Goal: Contribute content: Contribute content

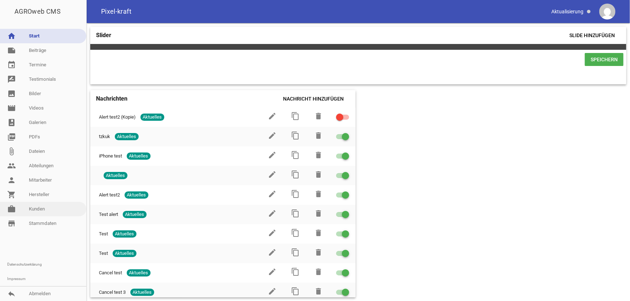
click at [35, 210] on link "work [PERSON_NAME]" at bounding box center [43, 209] width 86 height 14
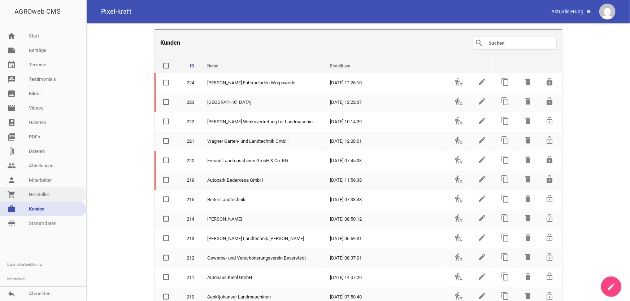
click at [43, 193] on link "shopping_cart Hersteller" at bounding box center [43, 195] width 86 height 14
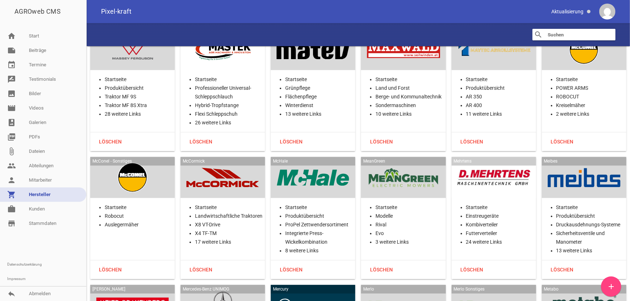
scroll to position [10717, 0]
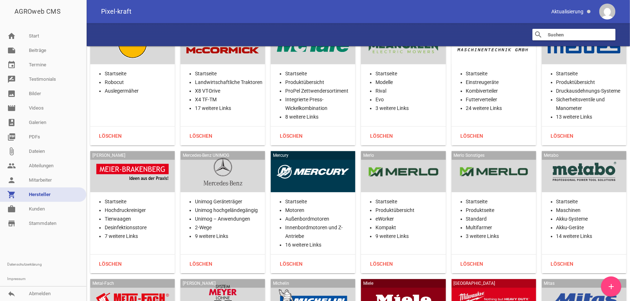
click at [137, 157] on div at bounding box center [132, 172] width 73 height 30
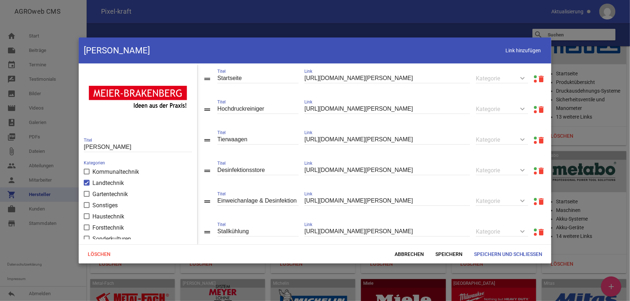
click at [534, 76] on link at bounding box center [535, 76] width 3 height 3
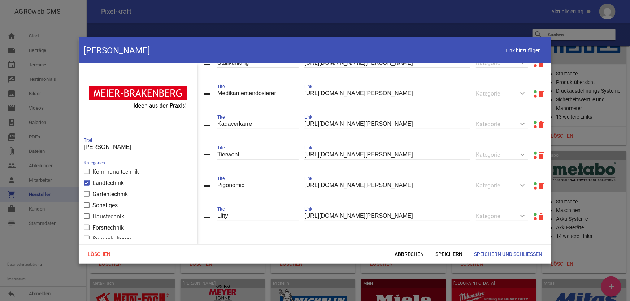
scroll to position [173, 0]
click at [402, 252] on span "Abbrechen" at bounding box center [409, 254] width 41 height 13
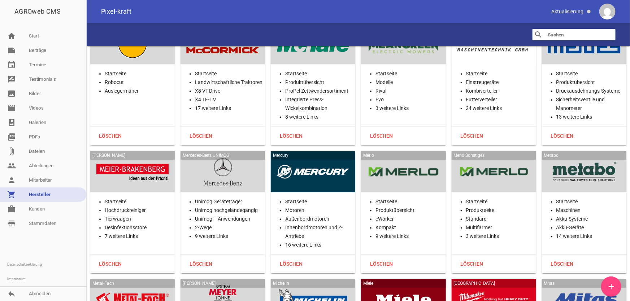
click at [395, 157] on div at bounding box center [403, 172] width 73 height 30
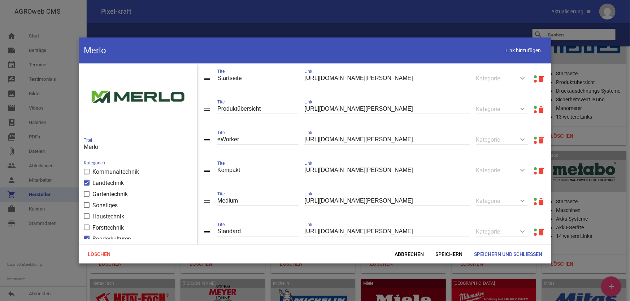
click at [534, 107] on link at bounding box center [535, 107] width 3 height 3
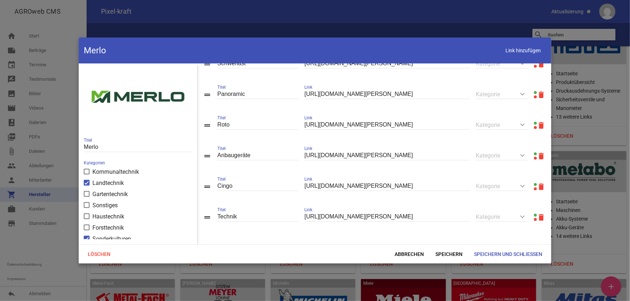
scroll to position [252, 0]
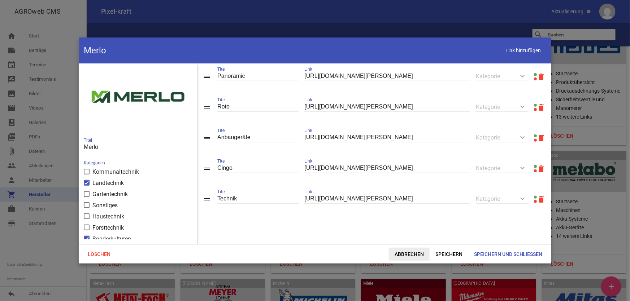
click at [402, 252] on span "Abbrechen" at bounding box center [409, 254] width 41 height 13
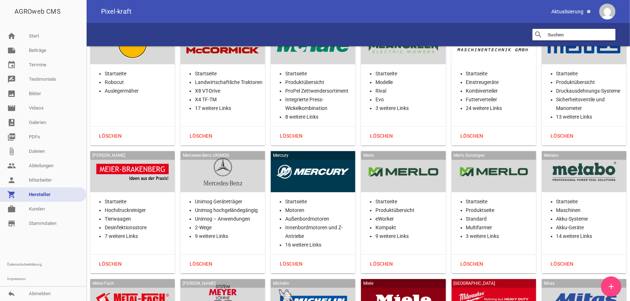
click at [570, 157] on div at bounding box center [584, 172] width 73 height 30
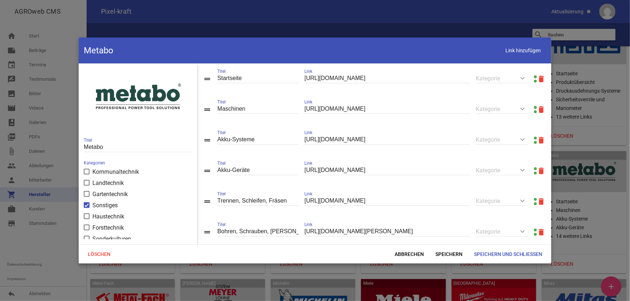
click at [534, 107] on link at bounding box center [535, 107] width 3 height 3
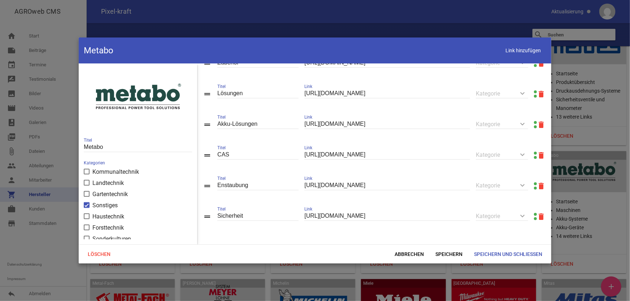
scroll to position [390, 0]
click at [403, 256] on span "Abbrechen" at bounding box center [409, 254] width 41 height 13
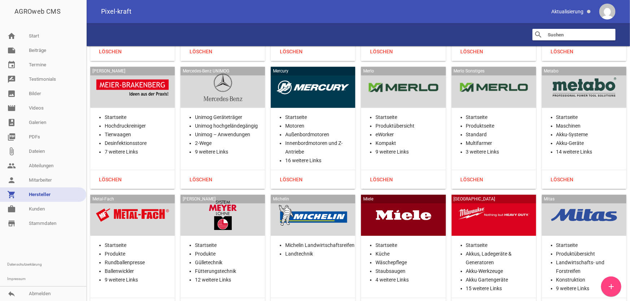
scroll to position [10816, 0]
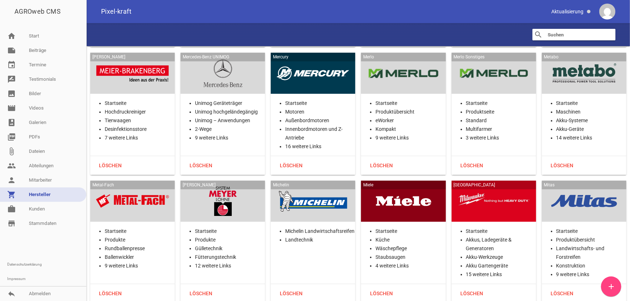
click at [119, 187] on div at bounding box center [132, 202] width 73 height 30
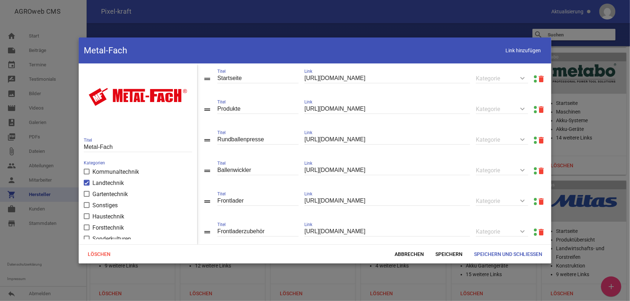
click at [534, 107] on link at bounding box center [535, 107] width 3 height 3
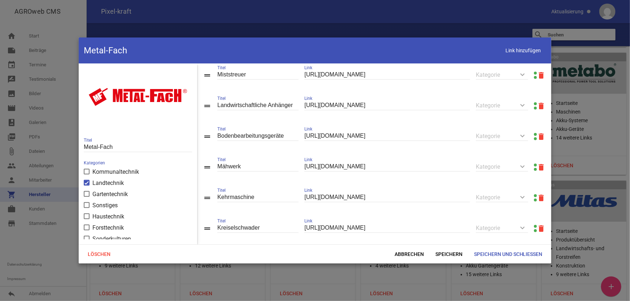
scroll to position [235, 0]
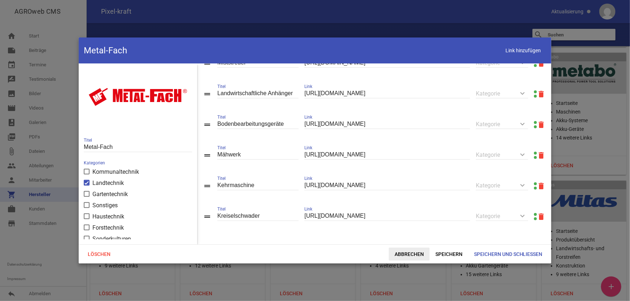
click at [419, 252] on span "Abbrechen" at bounding box center [409, 254] width 41 height 13
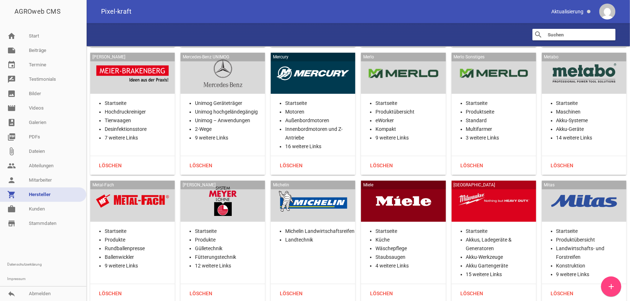
click at [245, 187] on div at bounding box center [222, 202] width 73 height 30
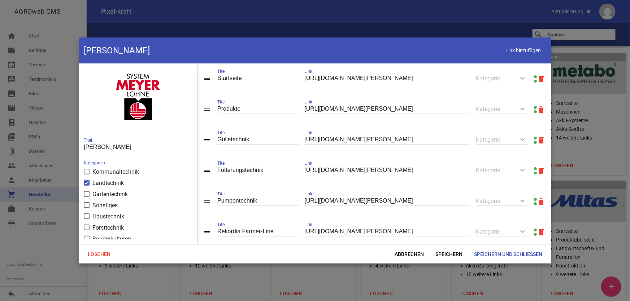
click at [534, 108] on link at bounding box center [535, 107] width 3 height 3
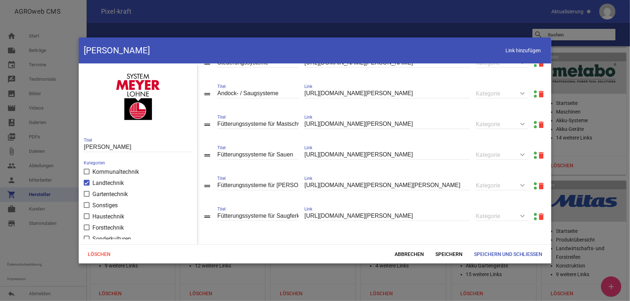
scroll to position [327, 0]
click at [397, 251] on span "Abbrechen" at bounding box center [409, 254] width 41 height 13
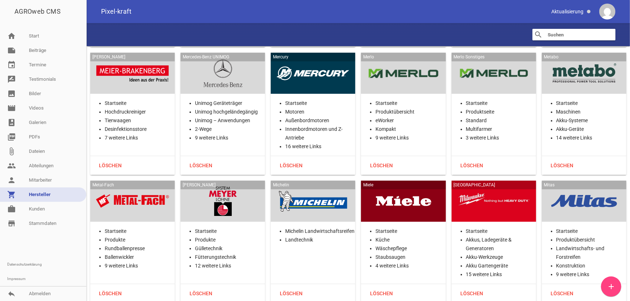
click at [328, 187] on div at bounding box center [313, 202] width 73 height 30
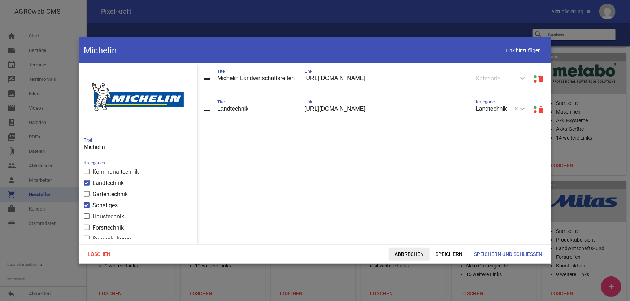
click at [398, 250] on span "Abbrechen" at bounding box center [409, 254] width 41 height 13
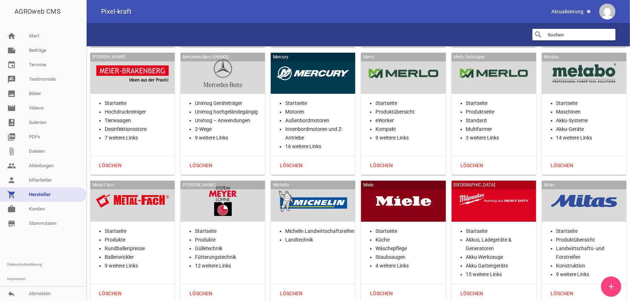
click at [409, 187] on div at bounding box center [403, 202] width 73 height 30
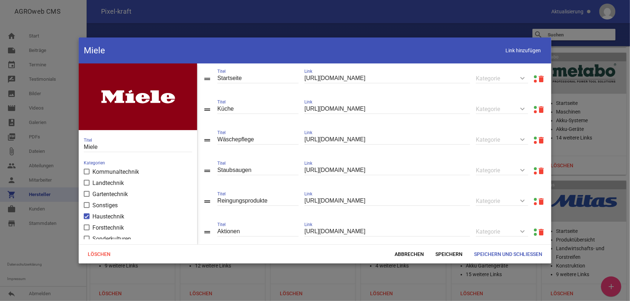
click at [534, 77] on link at bounding box center [535, 76] width 3 height 3
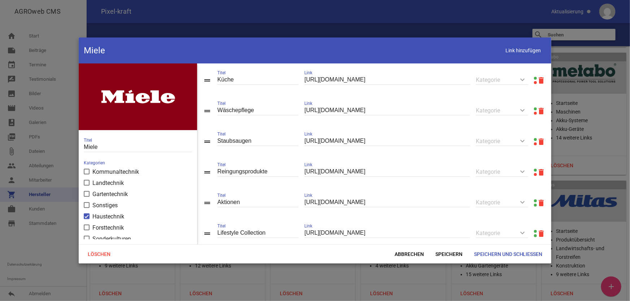
scroll to position [79, 0]
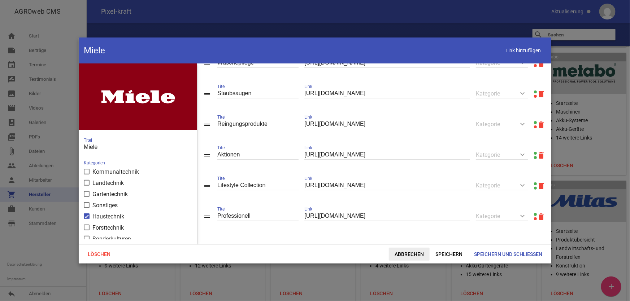
click at [404, 257] on span "Abbrechen" at bounding box center [409, 254] width 41 height 13
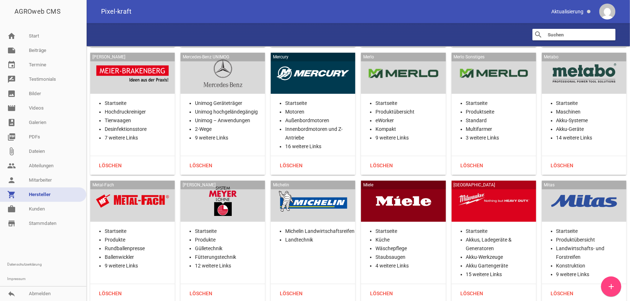
click at [508, 187] on div at bounding box center [493, 202] width 73 height 30
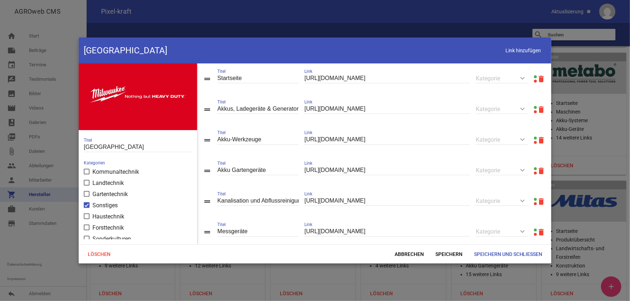
click at [534, 76] on link at bounding box center [535, 76] width 3 height 3
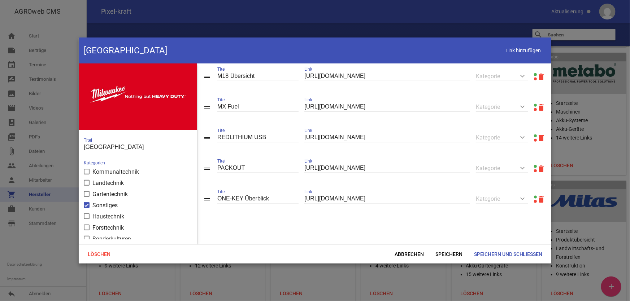
scroll to position [438, 0]
click at [417, 255] on span "Abbrechen" at bounding box center [409, 254] width 41 height 13
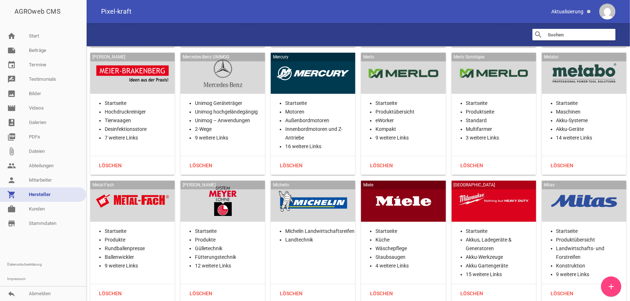
click at [597, 187] on div at bounding box center [584, 202] width 73 height 30
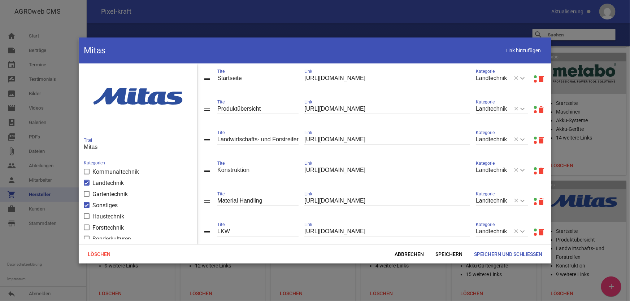
click at [534, 107] on link at bounding box center [535, 107] width 3 height 3
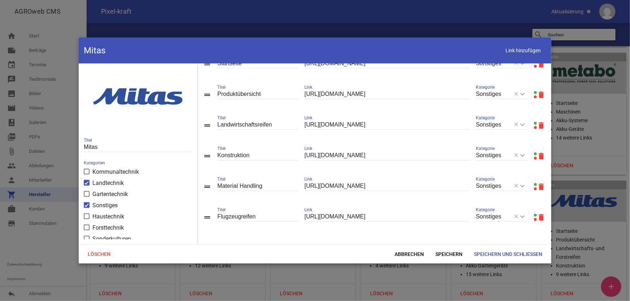
scroll to position [252, 0]
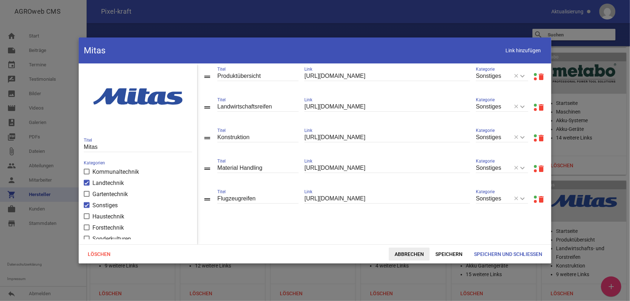
click at [399, 252] on span "Abbrechen" at bounding box center [409, 254] width 41 height 13
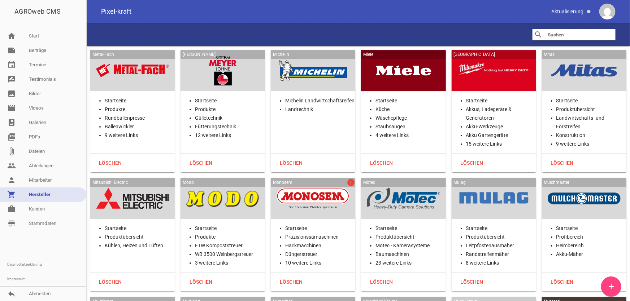
scroll to position [10947, 0]
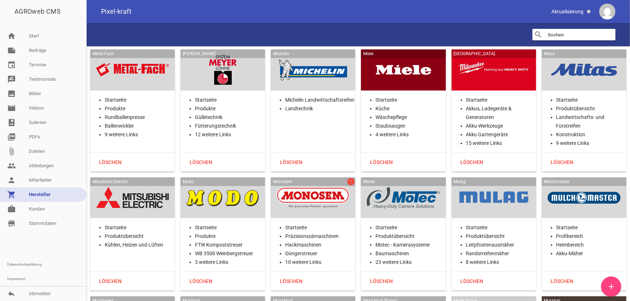
click at [140, 183] on div at bounding box center [132, 198] width 73 height 30
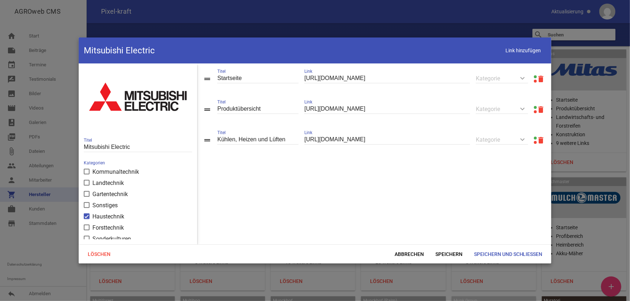
click at [534, 108] on link at bounding box center [535, 107] width 3 height 3
click at [416, 256] on span "Abbrechen" at bounding box center [409, 254] width 41 height 13
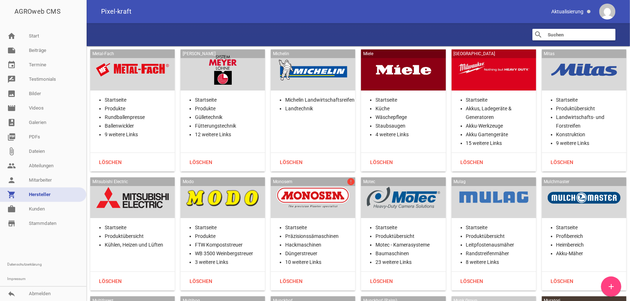
click at [238, 183] on div at bounding box center [222, 198] width 73 height 30
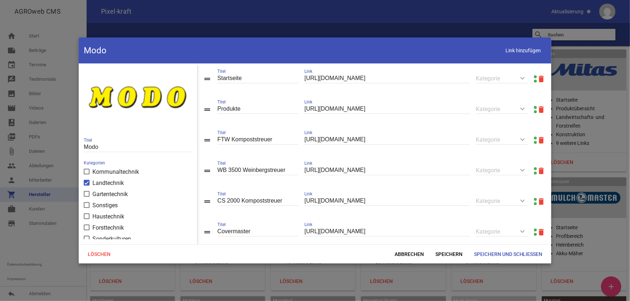
click at [534, 108] on link at bounding box center [535, 107] width 3 height 3
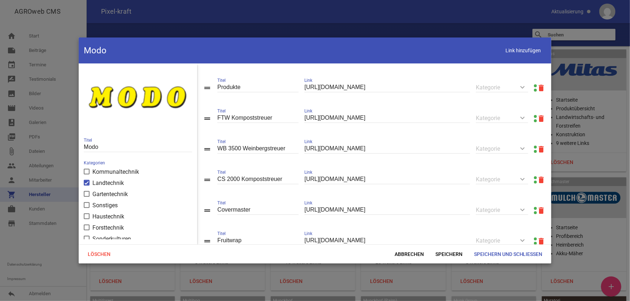
scroll to position [48, 0]
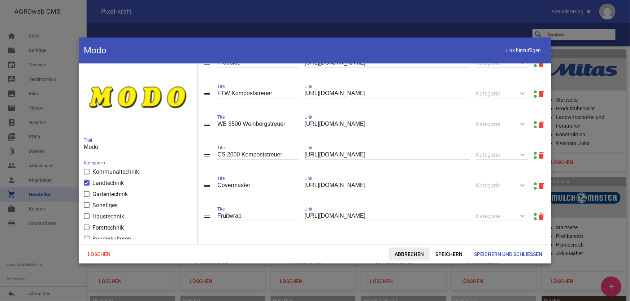
click at [415, 258] on span "Abbrechen" at bounding box center [409, 254] width 41 height 13
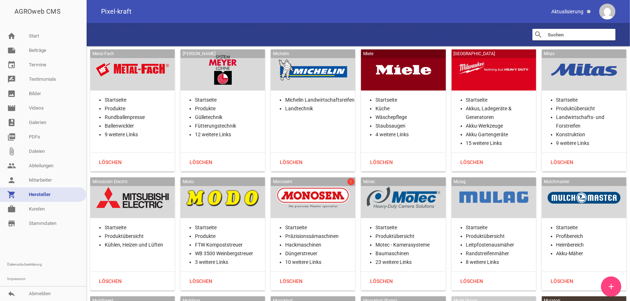
click at [331, 183] on div at bounding box center [313, 198] width 73 height 30
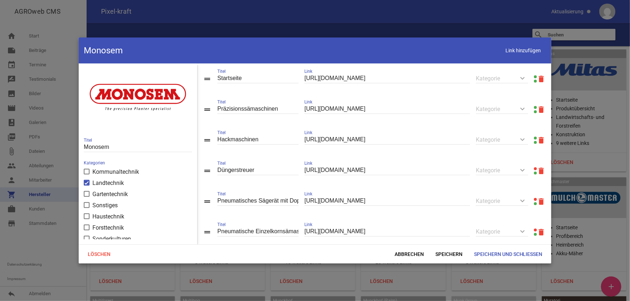
click at [534, 76] on link at bounding box center [535, 76] width 3 height 3
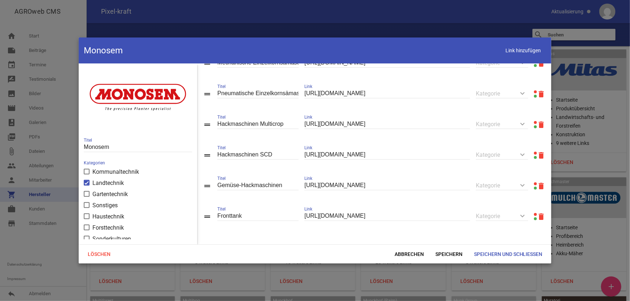
scroll to position [265, 0]
click at [247, 213] on input "Fronttank" at bounding box center [257, 217] width 81 height 10
type input "Fronttankdüngerstreuer"
click at [511, 254] on span "Speichern und Schließen" at bounding box center [508, 254] width 80 height 13
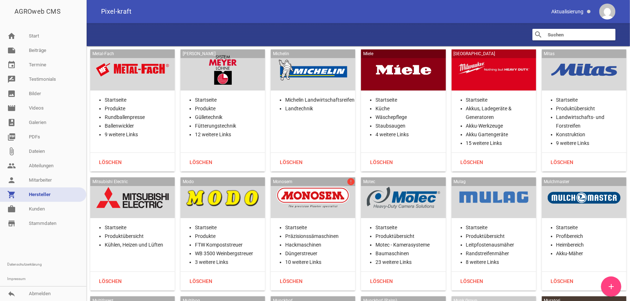
click at [323, 183] on div at bounding box center [313, 198] width 73 height 30
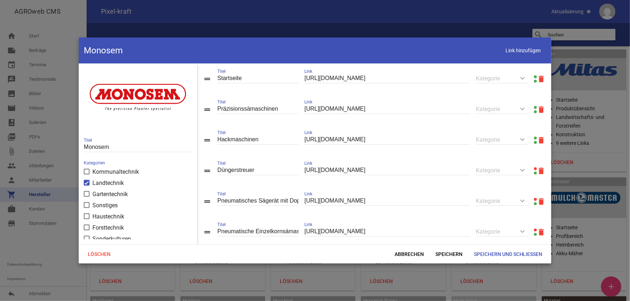
click at [534, 169] on link at bounding box center [535, 168] width 3 height 3
click at [405, 253] on span "Abbrechen" at bounding box center [409, 254] width 41 height 13
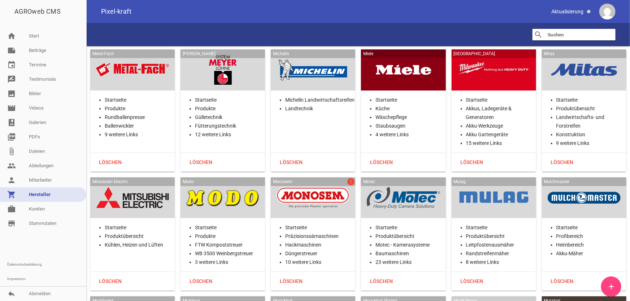
click at [418, 183] on div at bounding box center [403, 198] width 73 height 30
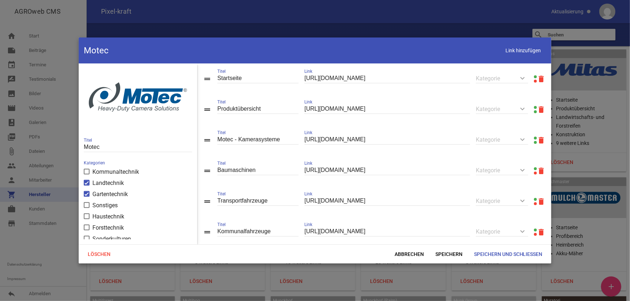
click at [534, 108] on link at bounding box center [535, 107] width 3 height 3
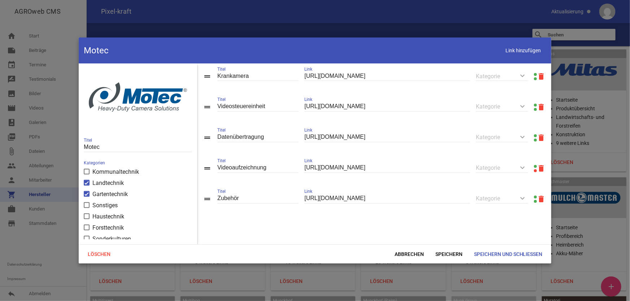
scroll to position [686, 0]
click at [407, 253] on span "Abbrechen" at bounding box center [409, 254] width 41 height 13
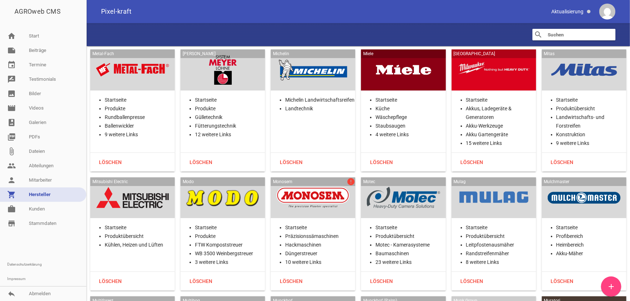
click at [484, 183] on div at bounding box center [493, 198] width 73 height 30
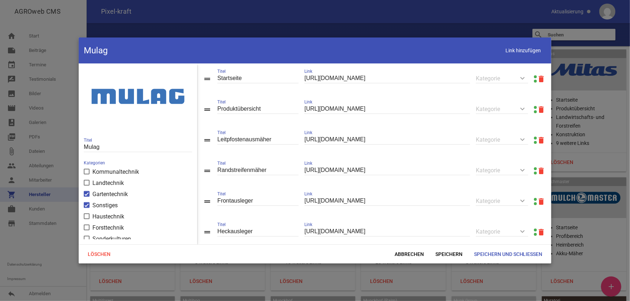
click at [534, 107] on link at bounding box center [535, 107] width 3 height 3
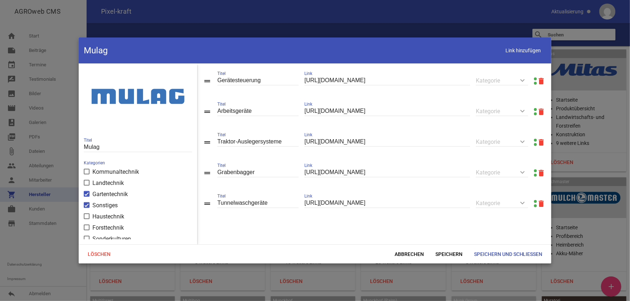
scroll to position [221, 0]
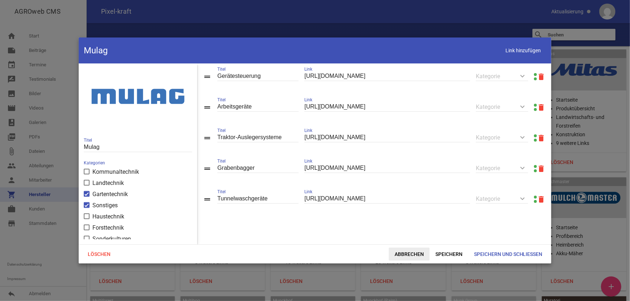
click at [412, 254] on span "Abbrechen" at bounding box center [409, 254] width 41 height 13
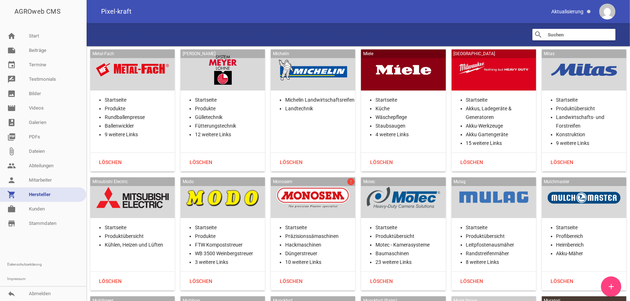
click at [589, 183] on div at bounding box center [584, 198] width 73 height 30
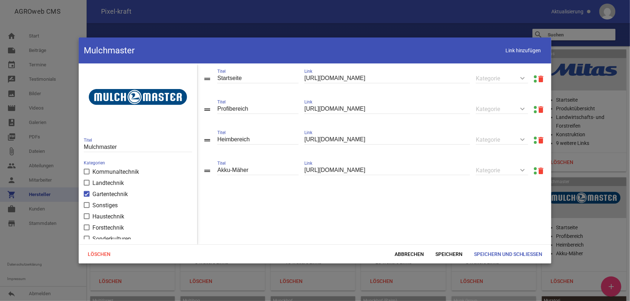
click at [534, 108] on link at bounding box center [535, 107] width 3 height 3
click at [534, 169] on link at bounding box center [535, 168] width 3 height 3
click at [399, 253] on span "Abbrechen" at bounding box center [409, 254] width 41 height 13
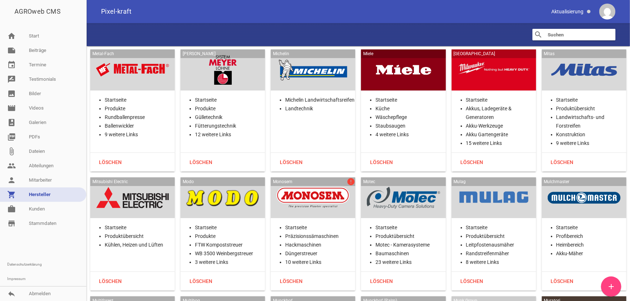
scroll to position [11078, 0]
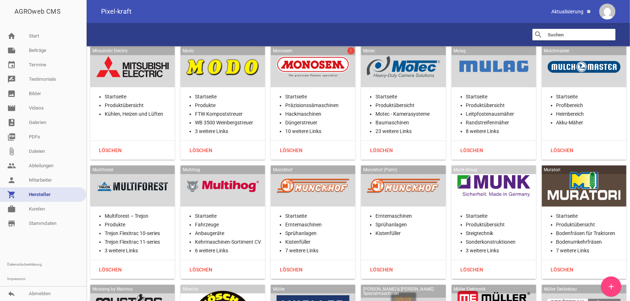
click at [150, 171] on div at bounding box center [132, 186] width 73 height 30
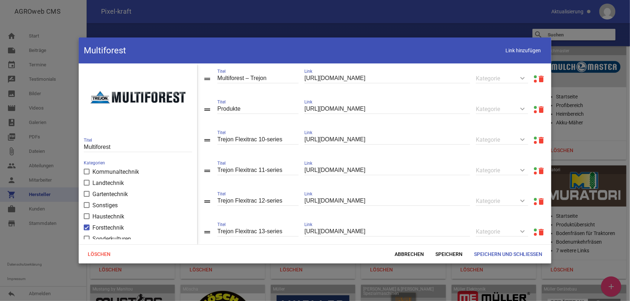
click at [534, 107] on link at bounding box center [535, 107] width 3 height 3
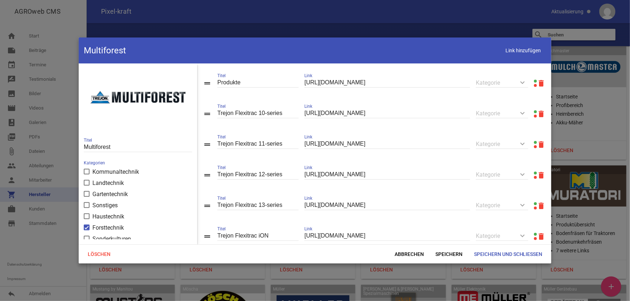
scroll to position [48, 0]
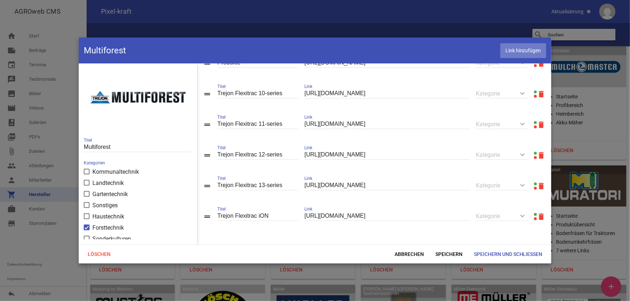
click at [507, 54] on span "Link hinzufügen" at bounding box center [523, 50] width 46 height 15
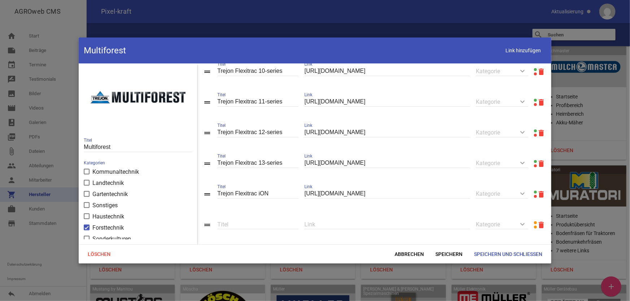
scroll to position [79, 0]
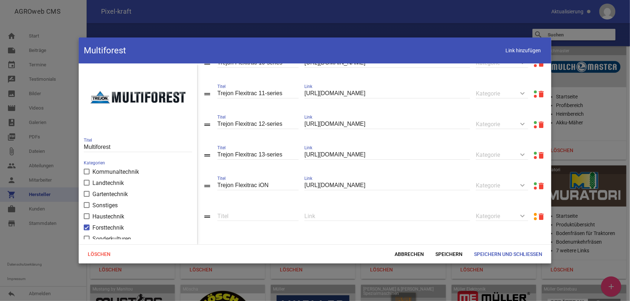
click at [328, 217] on input "text" at bounding box center [387, 217] width 166 height 10
paste input "[URL][DOMAIN_NAME]"
type input "[URL][DOMAIN_NAME]"
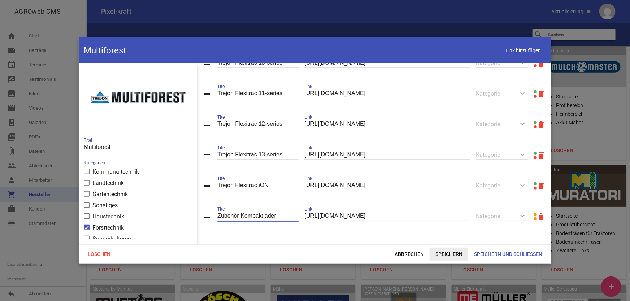
type input "Zubehör Kompaktlader"
click at [453, 254] on span "Speichern" at bounding box center [449, 254] width 39 height 13
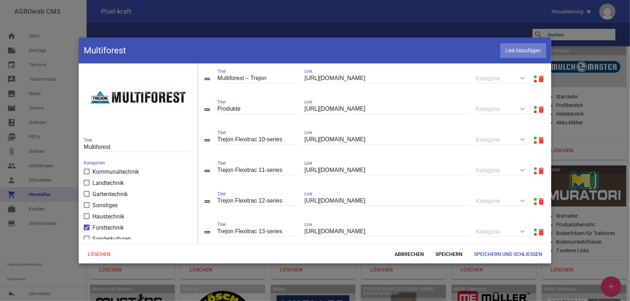
click at [513, 54] on span "Link hinzufügen" at bounding box center [523, 50] width 46 height 15
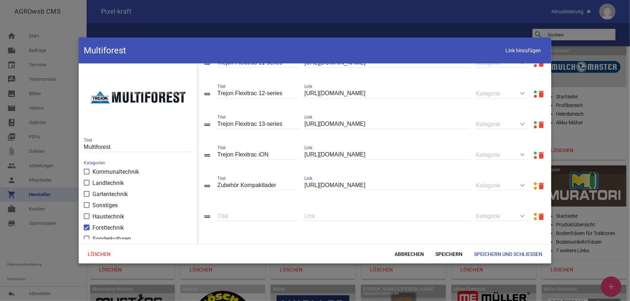
scroll to position [110, 0]
click at [312, 215] on input "text" at bounding box center [387, 217] width 166 height 10
paste input "[URL][DOMAIN_NAME]"
type input "[URL][DOMAIN_NAME]"
type input "s"
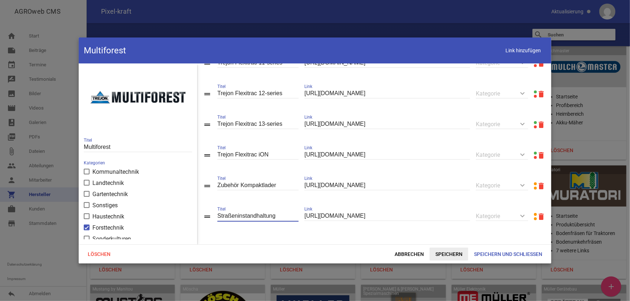
type input "Straßeninstandhaltung"
click at [448, 254] on span "Speichern" at bounding box center [449, 254] width 39 height 13
click at [505, 50] on span "Link hinzufügen" at bounding box center [523, 50] width 46 height 15
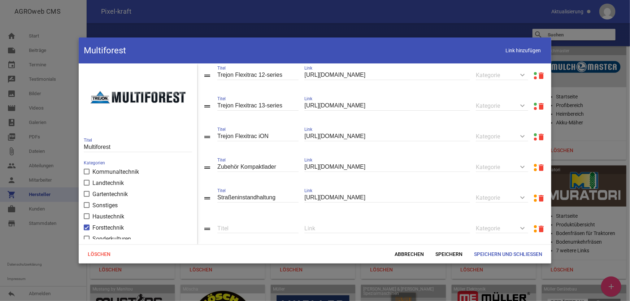
scroll to position [141, 0]
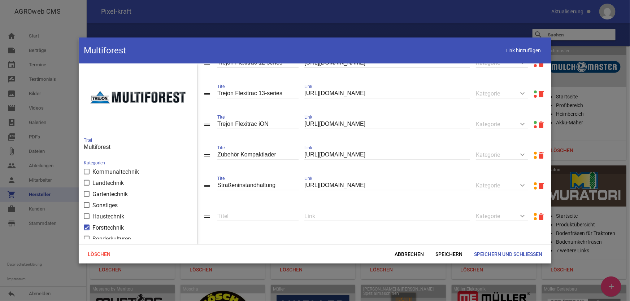
click at [323, 215] on input "text" at bounding box center [387, 217] width 166 height 10
paste input "[URL][DOMAIN_NAME]"
type input "[URL][DOMAIN_NAME]"
type input "Forstwirtschaft"
click at [454, 254] on span "Speichern" at bounding box center [449, 254] width 39 height 13
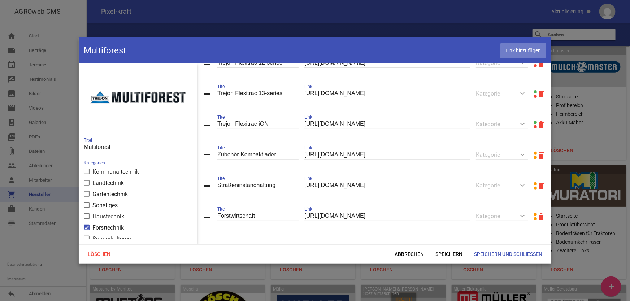
click at [521, 54] on span "Link hinzufügen" at bounding box center [523, 50] width 46 height 15
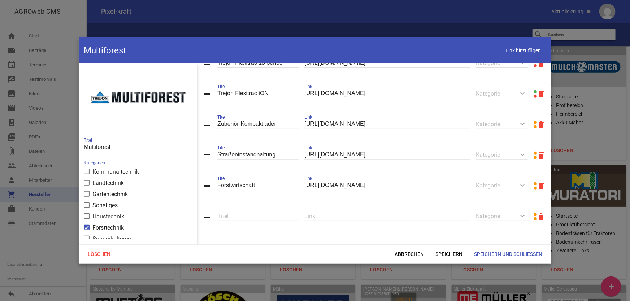
scroll to position [173, 0]
click at [331, 215] on input "text" at bounding box center [387, 217] width 166 height 10
paste input "[URL][DOMAIN_NAME]"
type input "[URL][DOMAIN_NAME]"
type input "Vegetationspflege"
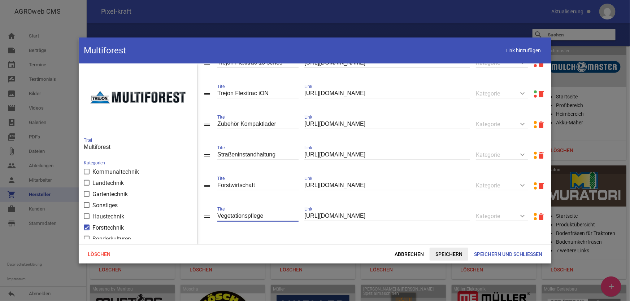
click at [452, 256] on span "Speichern" at bounding box center [449, 254] width 39 height 13
click at [527, 53] on span "Link hinzufügen" at bounding box center [523, 50] width 46 height 15
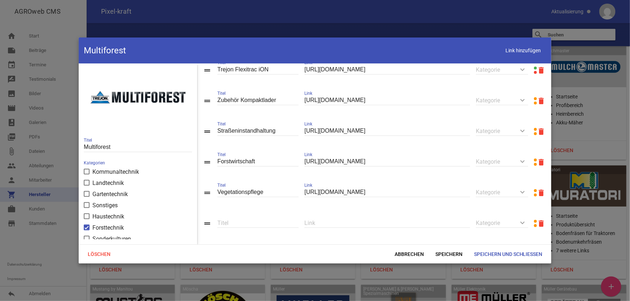
scroll to position [203, 0]
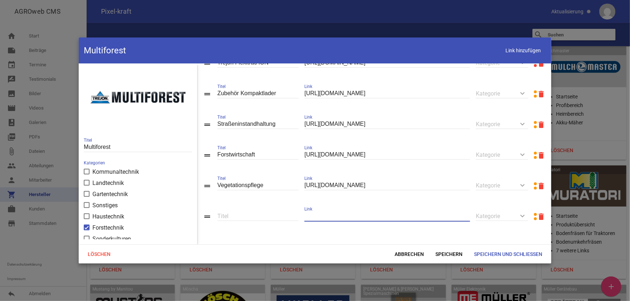
click at [345, 218] on input "text" at bounding box center [387, 217] width 166 height 10
paste input "[URL][DOMAIN_NAME]"
type input "[URL][DOMAIN_NAME]"
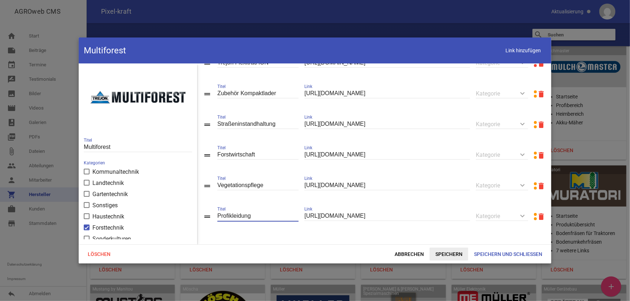
type input "Profikleidung"
click at [445, 252] on span "Speichern" at bounding box center [449, 254] width 39 height 13
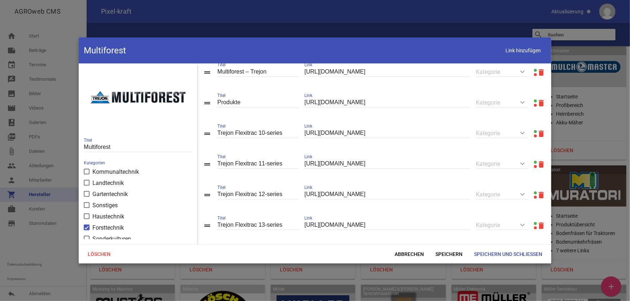
scroll to position [0, 0]
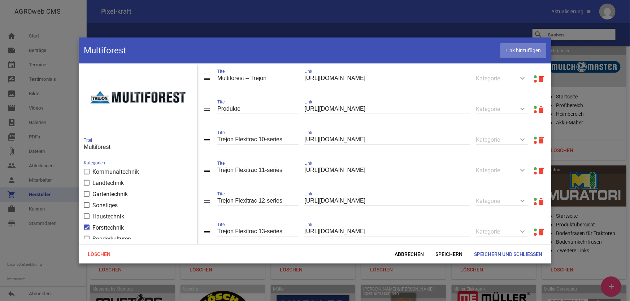
drag, startPoint x: 524, startPoint y: 51, endPoint x: 523, endPoint y: 55, distance: 4.5
click at [524, 51] on span "Link hinzufügen" at bounding box center [523, 50] width 46 height 15
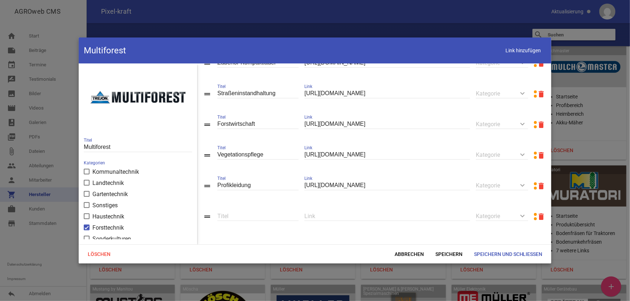
scroll to position [235, 0]
click at [315, 217] on input "text" at bounding box center [387, 217] width 166 height 10
paste input "[URL][DOMAIN_NAME]"
type input "[URL][DOMAIN_NAME]"
type input "L"
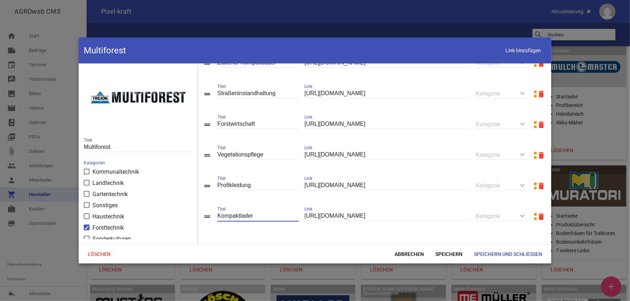
type input "Kompaktlader"
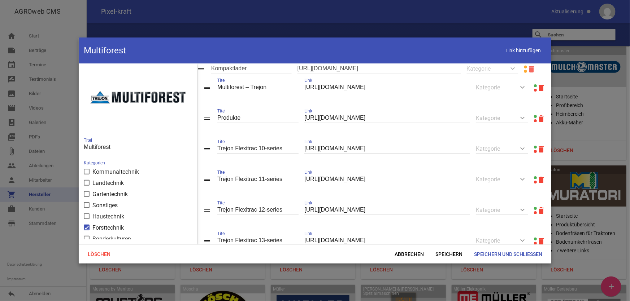
scroll to position [0, 0]
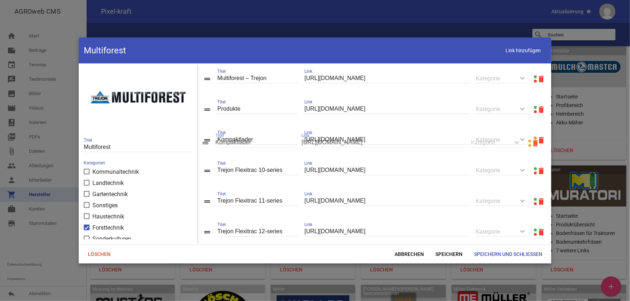
drag, startPoint x: 206, startPoint y: 217, endPoint x: 208, endPoint y: 145, distance: 71.5
type input "Kompaktlader"
type input "[URL][DOMAIN_NAME]"
type input "Zubehör Kompaktlader"
type input "[URL][DOMAIN_NAME]"
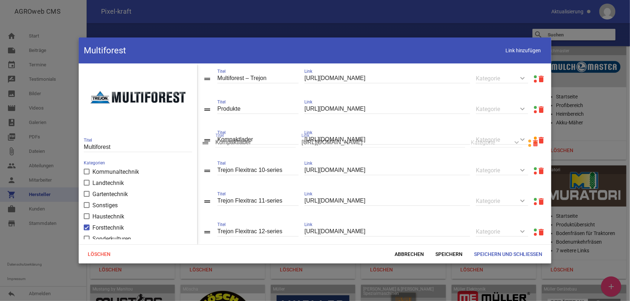
type input "Straßeninstandhaltung"
type input "[URL][DOMAIN_NAME]"
type input "Forstwirtschaft"
type input "[URL][DOMAIN_NAME]"
type input "Vegetationspflege"
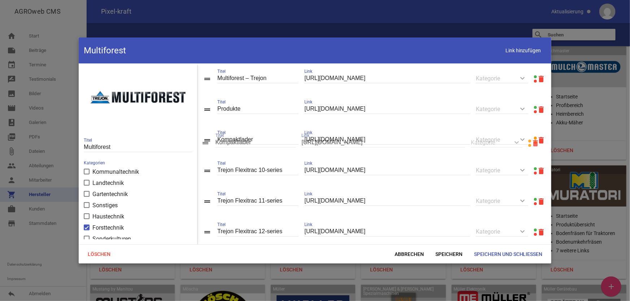
type input "[URL][DOMAIN_NAME]"
type input "Profikleidung"
type input "[URL][DOMAIN_NAME]"
drag, startPoint x: 209, startPoint y: 170, endPoint x: 213, endPoint y: 149, distance: 22.0
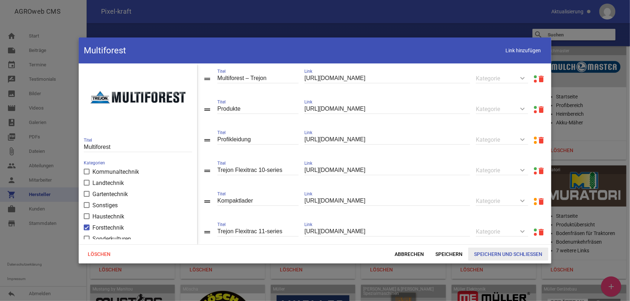
click at [499, 253] on span "Speichern und Schließen" at bounding box center [508, 254] width 80 height 13
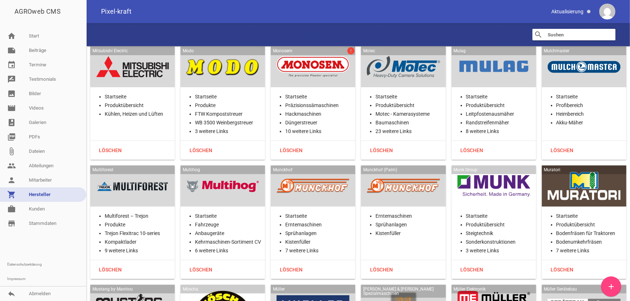
click at [147, 171] on div at bounding box center [132, 186] width 73 height 30
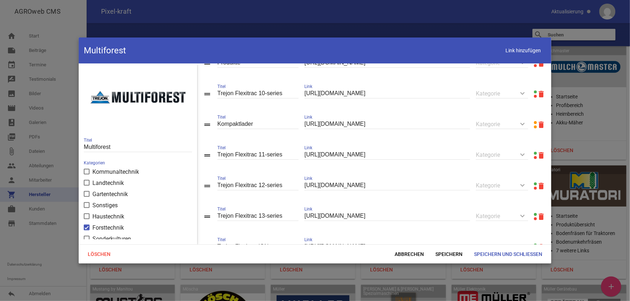
scroll to position [32, 0]
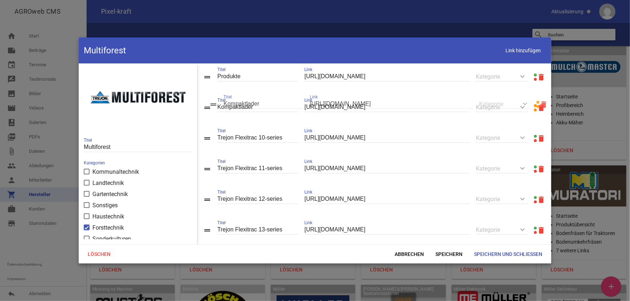
drag, startPoint x: 204, startPoint y: 142, endPoint x: 210, endPoint y: 107, distance: 35.2
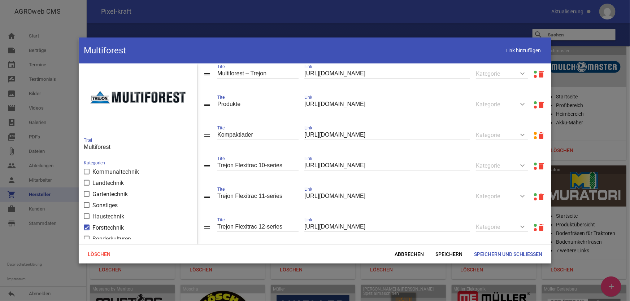
scroll to position [0, 0]
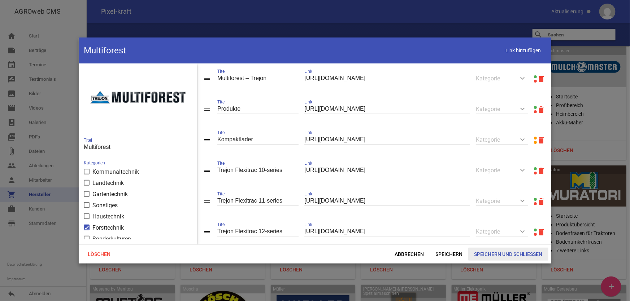
click at [490, 254] on span "Speichern und Schließen" at bounding box center [508, 254] width 80 height 13
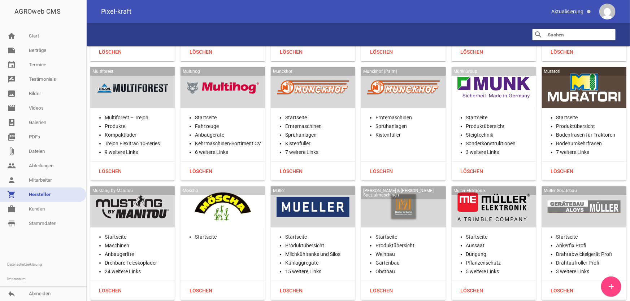
scroll to position [11144, 0]
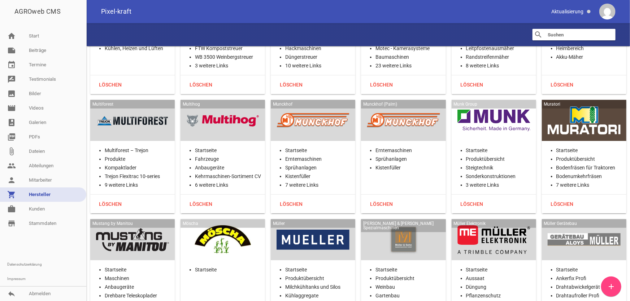
click at [216, 106] on div at bounding box center [222, 121] width 73 height 30
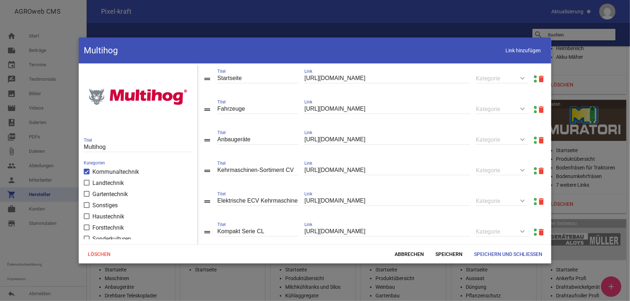
click at [534, 76] on link at bounding box center [535, 76] width 3 height 3
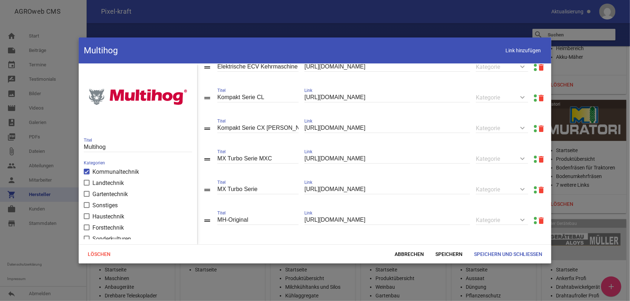
scroll to position [141, 0]
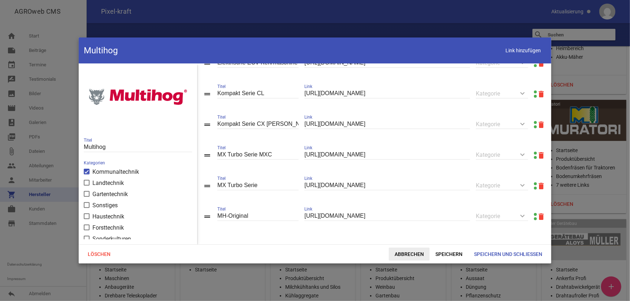
click at [402, 254] on span "Abbrechen" at bounding box center [409, 254] width 41 height 13
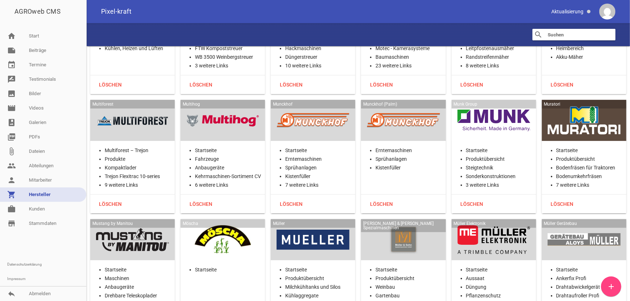
click at [310, 106] on div at bounding box center [313, 121] width 73 height 30
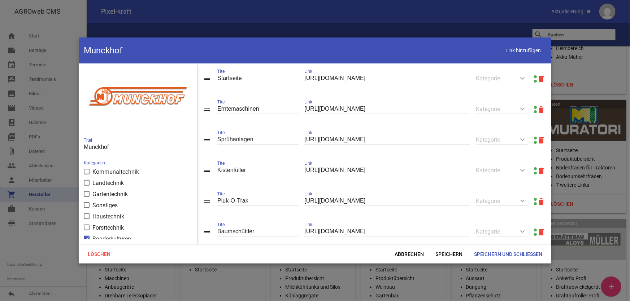
click at [534, 76] on link at bounding box center [535, 76] width 3 height 3
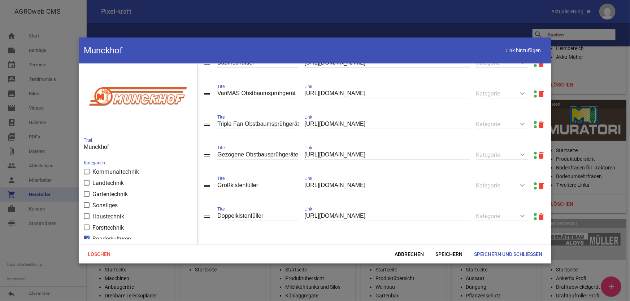
scroll to position [173, 0]
click at [425, 252] on span "Abbrechen" at bounding box center [409, 254] width 41 height 13
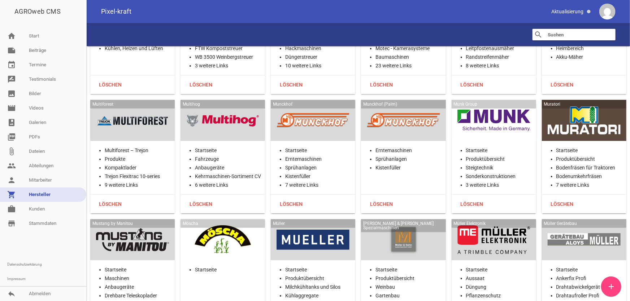
click at [468, 106] on div at bounding box center [493, 121] width 73 height 30
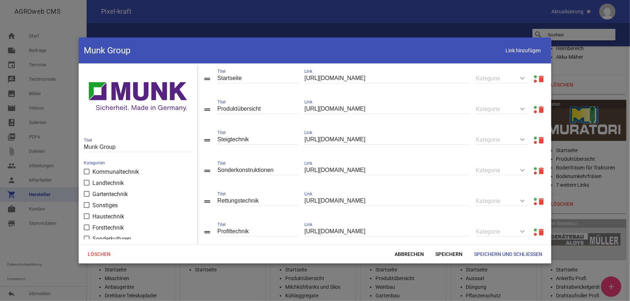
click at [534, 107] on link at bounding box center [535, 107] width 3 height 3
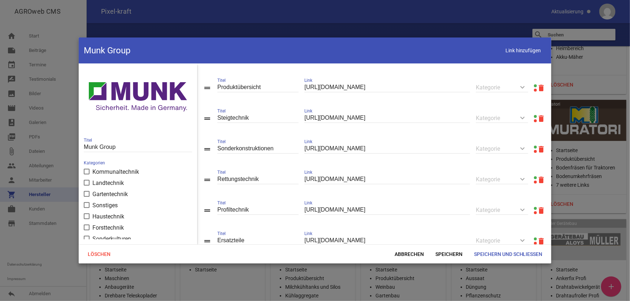
scroll to position [48, 0]
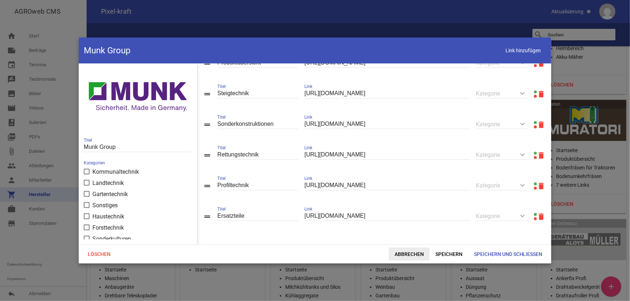
click at [417, 256] on span "Abbrechen" at bounding box center [409, 254] width 41 height 13
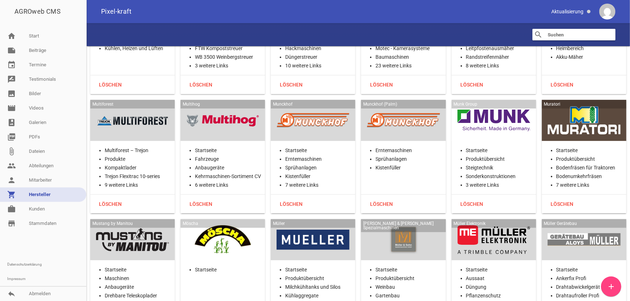
click at [597, 106] on div at bounding box center [584, 121] width 73 height 30
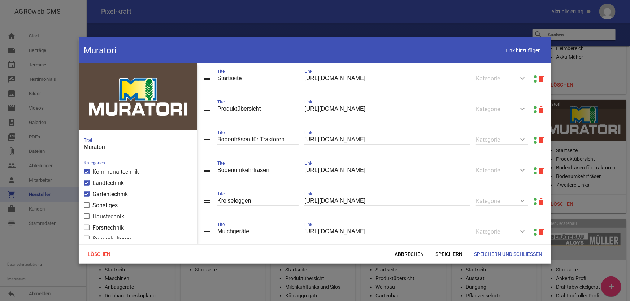
click at [534, 108] on link at bounding box center [535, 107] width 3 height 3
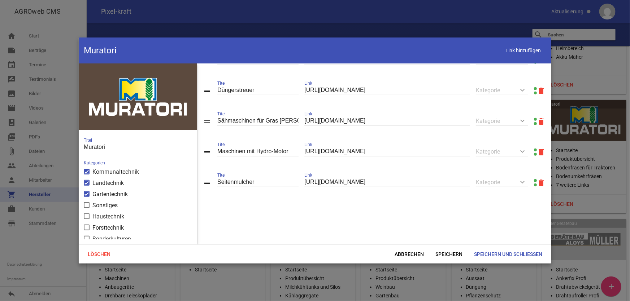
scroll to position [207, 0]
click at [534, 179] on link at bounding box center [535, 180] width 3 height 3
click at [537, 182] on icon "delete" at bounding box center [541, 182] width 9 height 9
click at [515, 253] on span "Speichern und Schließen" at bounding box center [508, 254] width 80 height 13
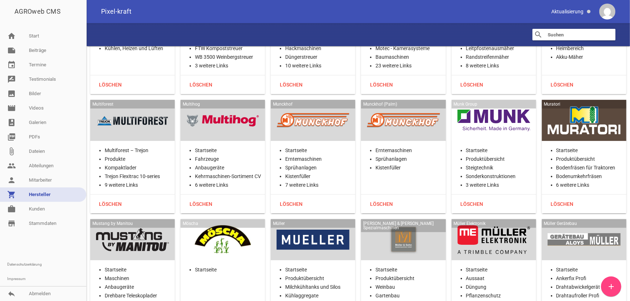
click at [136, 225] on div at bounding box center [132, 240] width 73 height 30
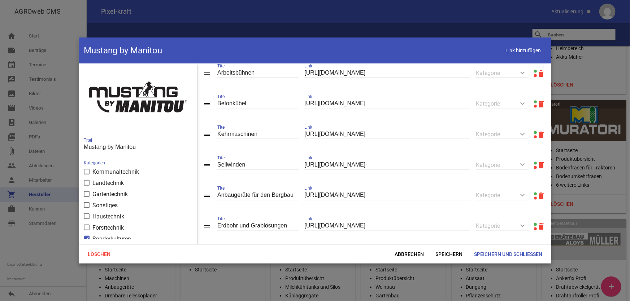
scroll to position [591, 0]
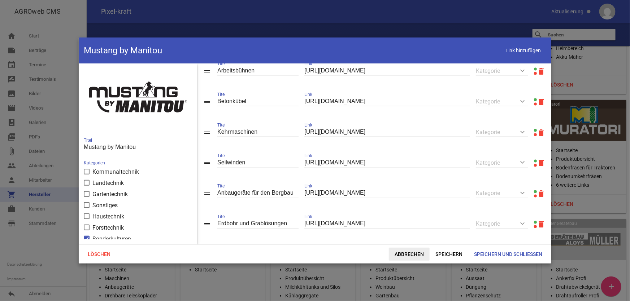
click at [409, 256] on span "Abbrechen" at bounding box center [409, 254] width 41 height 13
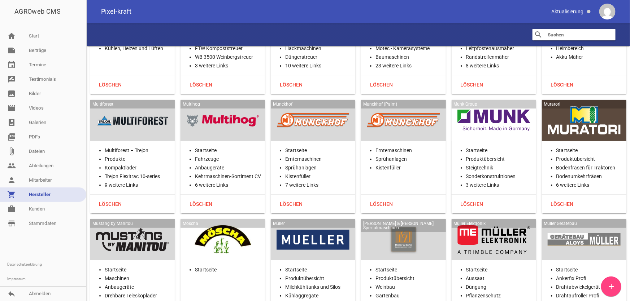
click at [234, 225] on div at bounding box center [222, 240] width 73 height 30
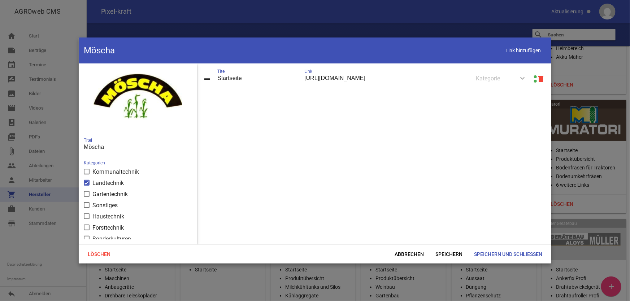
click at [534, 76] on link at bounding box center [535, 76] width 3 height 3
click at [513, 50] on span "Link hinzufügen" at bounding box center [523, 50] width 46 height 15
click at [401, 110] on input "text" at bounding box center [387, 109] width 166 height 10
paste input "[URL][DOMAIN_NAME]"
type input "[URL][DOMAIN_NAME]"
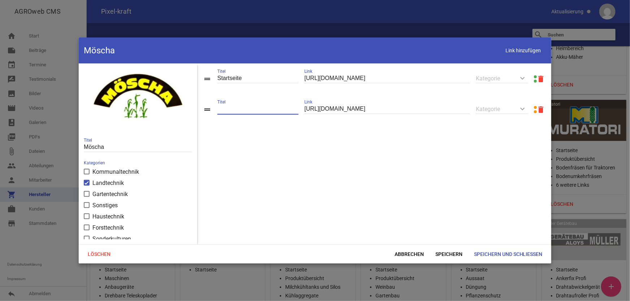
type input "o"
type input "p"
type input "Produktübersicht"
click at [448, 252] on span "Speichern" at bounding box center [449, 254] width 39 height 13
click at [508, 48] on span "Link hinzufügen" at bounding box center [523, 50] width 46 height 15
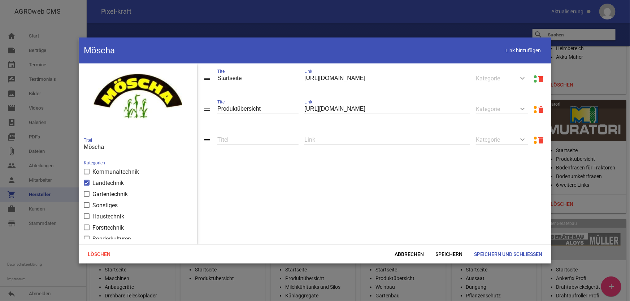
click at [400, 141] on input "text" at bounding box center [387, 140] width 166 height 10
paste input "[URL][DOMAIN_NAME]"
type input "[URL][DOMAIN_NAME]"
type input "Schwenkverteiler"
click at [447, 253] on span "Speichern" at bounding box center [449, 254] width 39 height 13
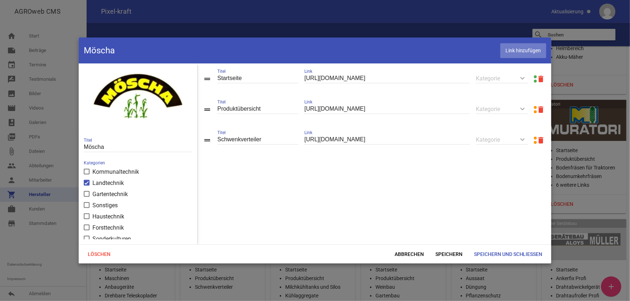
click at [516, 49] on span "Link hinzufügen" at bounding box center [523, 50] width 46 height 15
click at [353, 173] on input "text" at bounding box center [387, 171] width 166 height 10
paste input "[URL][DOMAIN_NAME]"
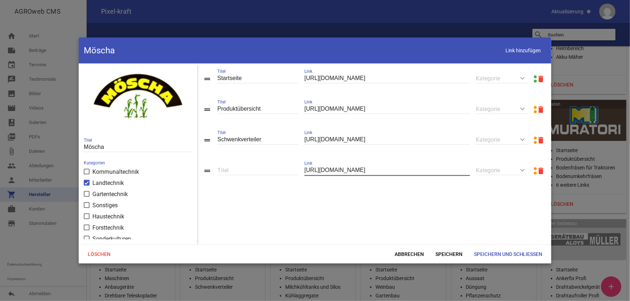
type input "[URL][DOMAIN_NAME]"
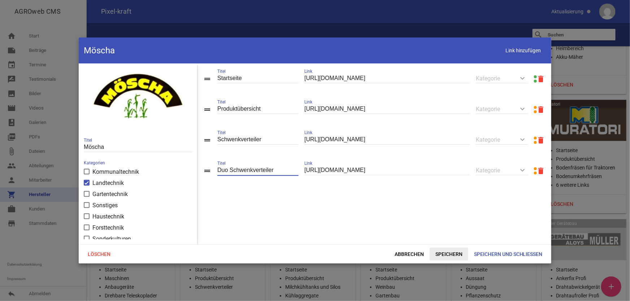
click at [450, 253] on span "Speichern" at bounding box center [449, 254] width 39 height 13
drag, startPoint x: 228, startPoint y: 169, endPoint x: 222, endPoint y: 167, distance: 6.9
click at [222, 167] on input "Duo Schwenkverteiler" at bounding box center [257, 171] width 81 height 10
type input "DUO-Schwenkverteiler"
click at [441, 253] on span "Speichern" at bounding box center [449, 254] width 39 height 13
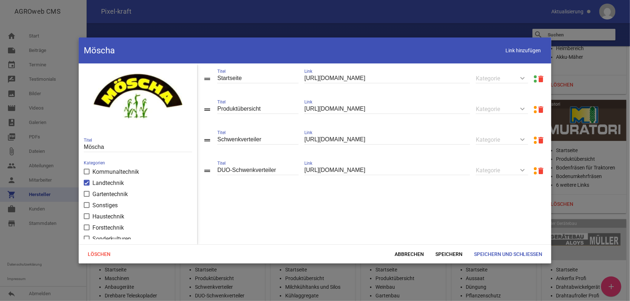
drag, startPoint x: 511, startPoint y: 49, endPoint x: 508, endPoint y: 61, distance: 12.0
click at [511, 50] on span "Link hinzufügen" at bounding box center [523, 50] width 46 height 15
click at [322, 199] on input "text" at bounding box center [387, 201] width 166 height 10
paste input "[URL][DOMAIN_NAME]"
type input "[URL][DOMAIN_NAME]"
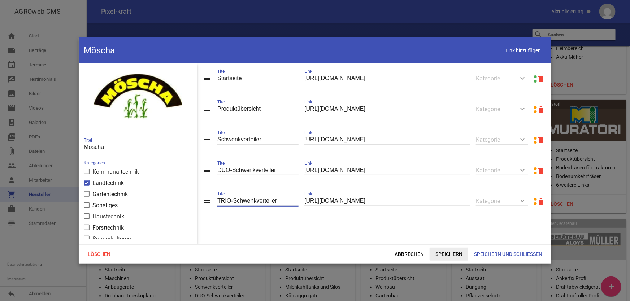
type input "TRIO-Schwenkverteiler"
click at [449, 257] on span "Speichern" at bounding box center [449, 254] width 39 height 13
click at [513, 53] on span "Link hinzufügen" at bounding box center [523, 50] width 46 height 15
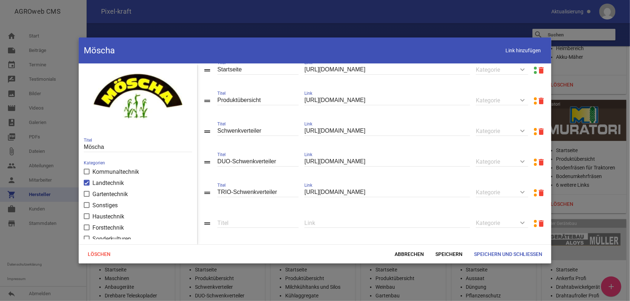
scroll to position [17, 0]
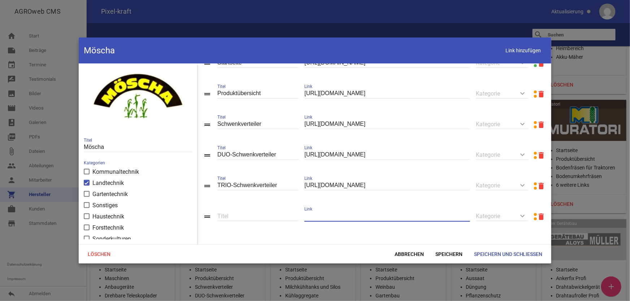
click at [335, 218] on input "text" at bounding box center [387, 217] width 166 height 10
paste input "[URL][DOMAIN_NAME]"
type input "[URL][DOMAIN_NAME]"
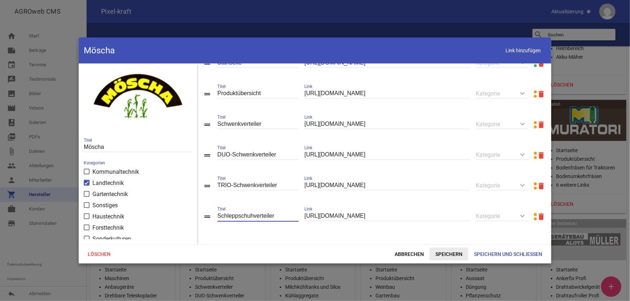
type input "Schleppschuhverteiler"
drag, startPoint x: 454, startPoint y: 256, endPoint x: 28, endPoint y: 246, distance: 426.4
click at [454, 256] on span "Speichern" at bounding box center [449, 254] width 39 height 13
click at [509, 57] on span "Link hinzufügen" at bounding box center [523, 50] width 46 height 15
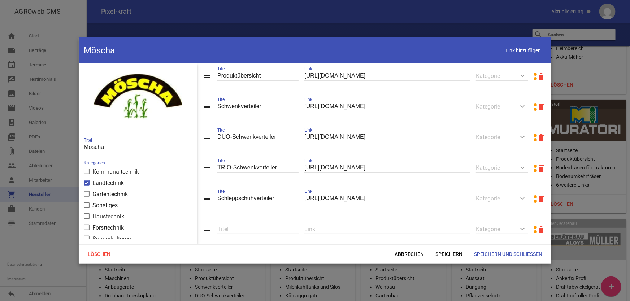
scroll to position [48, 0]
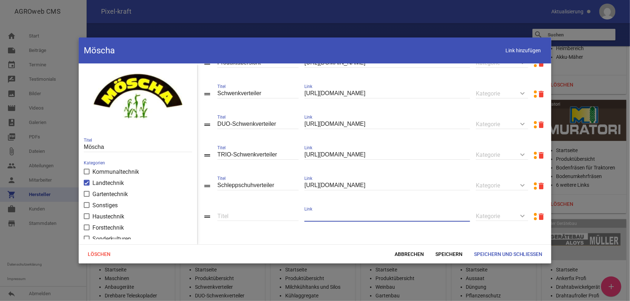
click at [341, 217] on input "text" at bounding box center [387, 217] width 166 height 10
paste input "[URL][DOMAIN_NAME]"
type input "[URL][DOMAIN_NAME]"
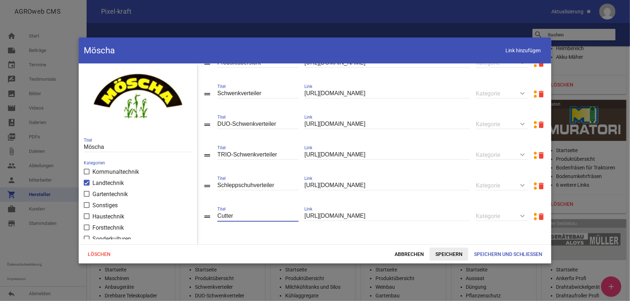
type input "Cutter"
click at [444, 255] on span "Speichern" at bounding box center [449, 254] width 39 height 13
click at [519, 52] on span "Link hinzufügen" at bounding box center [523, 50] width 46 height 15
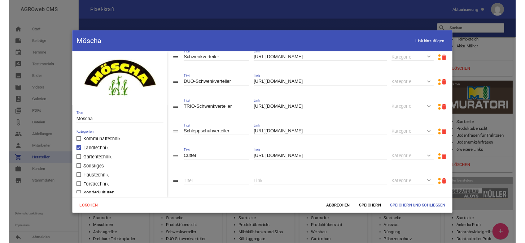
scroll to position [79, 0]
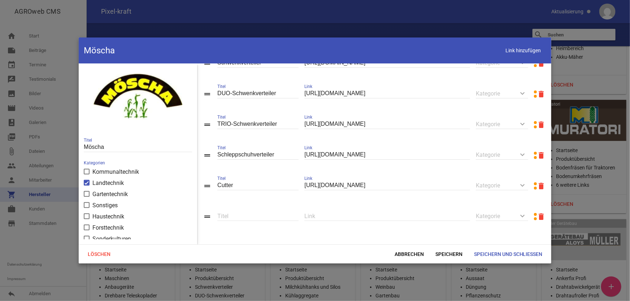
click at [339, 217] on input "text" at bounding box center [387, 217] width 166 height 10
paste input "[URL][DOMAIN_NAME]"
type input "[URL][DOMAIN_NAME]"
type input "Schnellseparator"
click at [448, 252] on span "Speichern" at bounding box center [449, 254] width 39 height 13
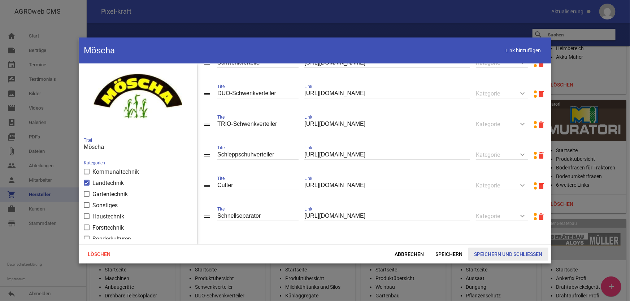
click at [486, 256] on span "Speichern und Schließen" at bounding box center [508, 254] width 80 height 13
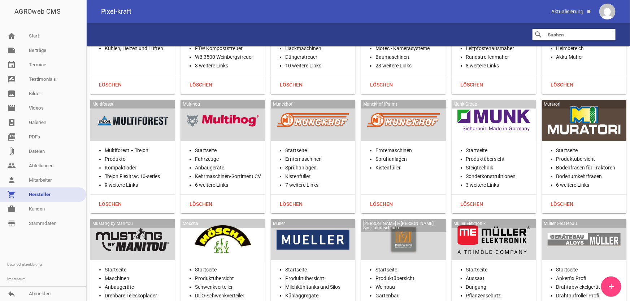
click at [228, 225] on div at bounding box center [222, 240] width 73 height 30
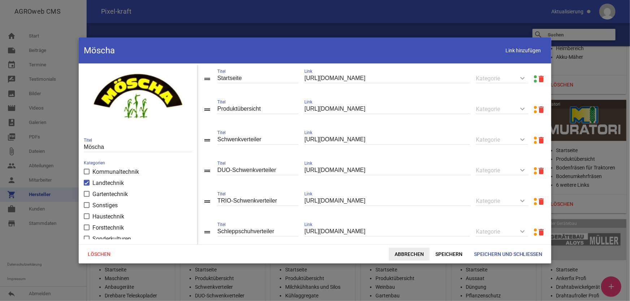
click at [409, 258] on span "Abbrechen" at bounding box center [409, 254] width 41 height 13
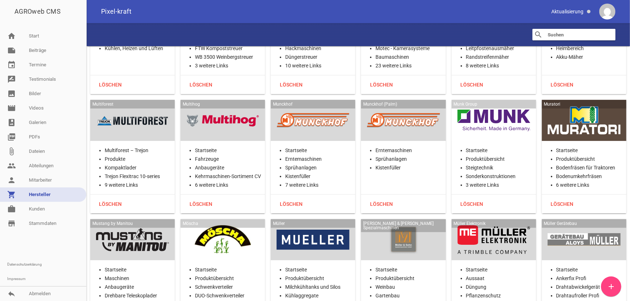
click at [401, 225] on div at bounding box center [403, 240] width 73 height 30
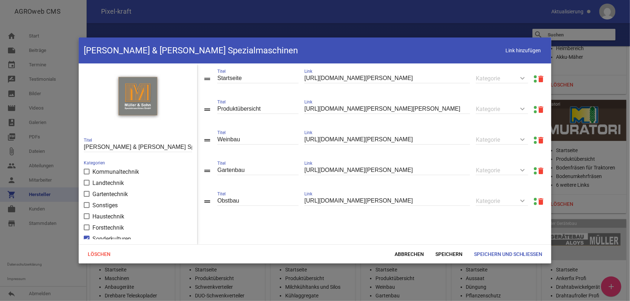
click at [534, 106] on link at bounding box center [535, 107] width 3 height 3
click at [408, 250] on span "Abbrechen" at bounding box center [409, 254] width 41 height 13
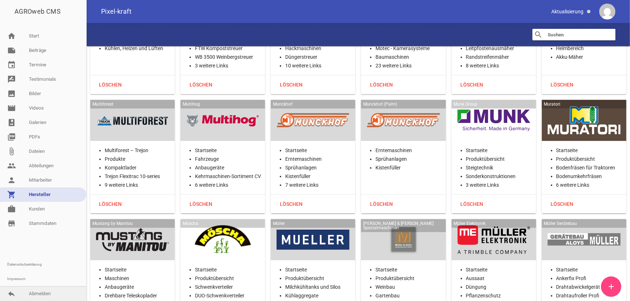
click at [39, 293] on link "reply Abmelden" at bounding box center [43, 294] width 86 height 14
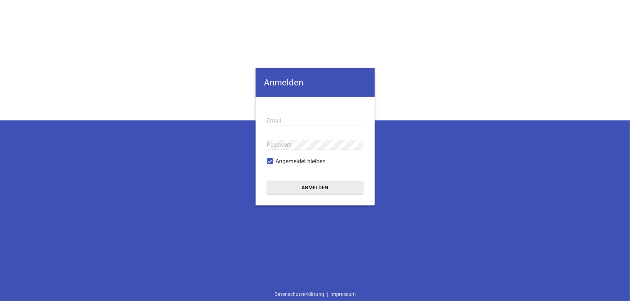
type input "[EMAIL_ADDRESS][DOMAIN_NAME]"
